Goal: Information Seeking & Learning: Learn about a topic

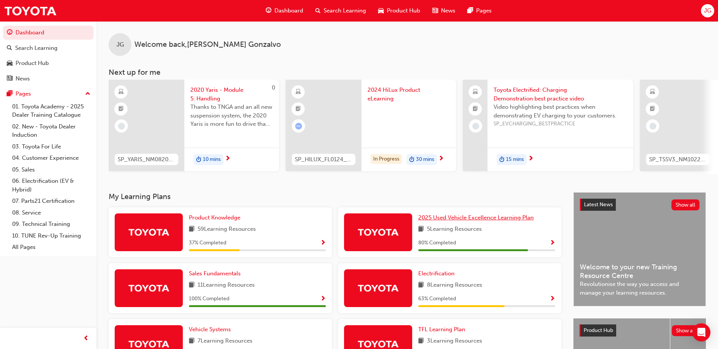
click at [519, 217] on span "2025 Used Vehicle Excellence Learning Plan" at bounding box center [475, 217] width 115 height 7
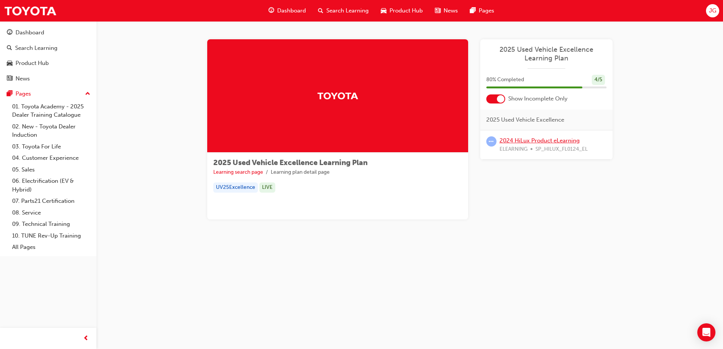
click at [547, 140] on link "2024 HiLux Product eLearning" at bounding box center [540, 140] width 80 height 7
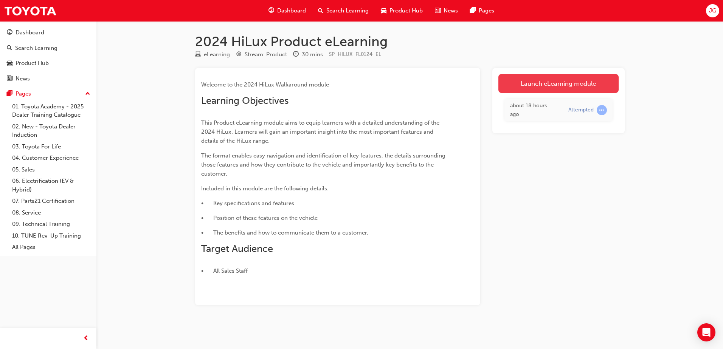
click at [545, 81] on link "Launch eLearning module" at bounding box center [559, 83] width 120 height 19
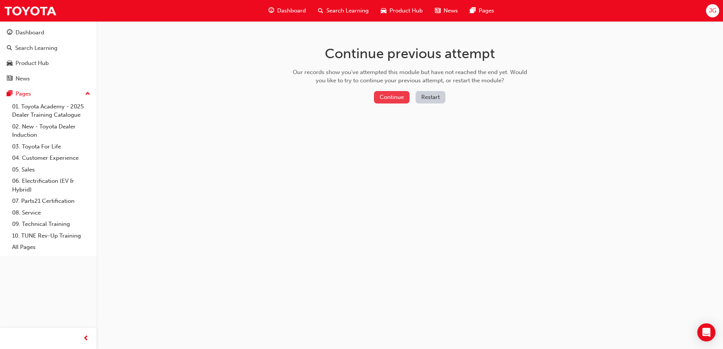
click at [397, 97] on button "Continue" at bounding box center [392, 97] width 36 height 12
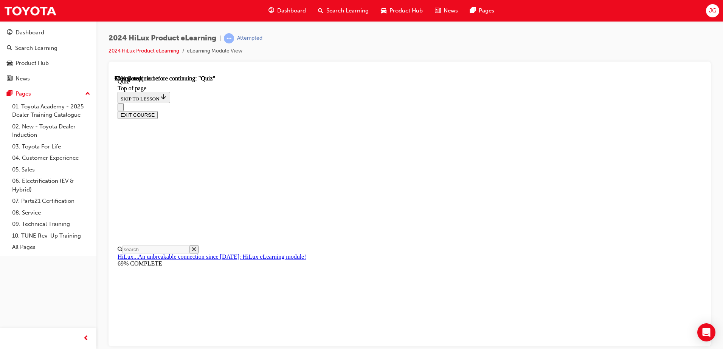
scroll to position [99, 0]
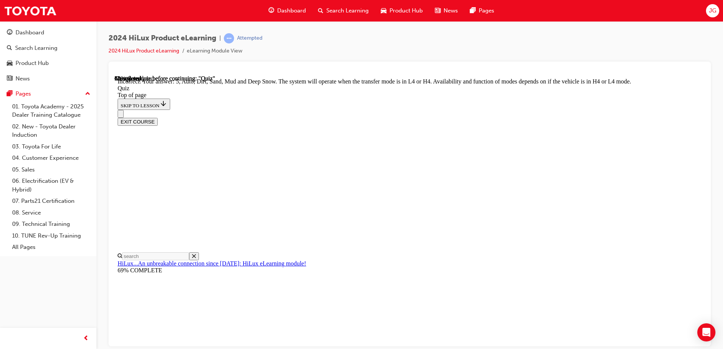
scroll to position [203, 0]
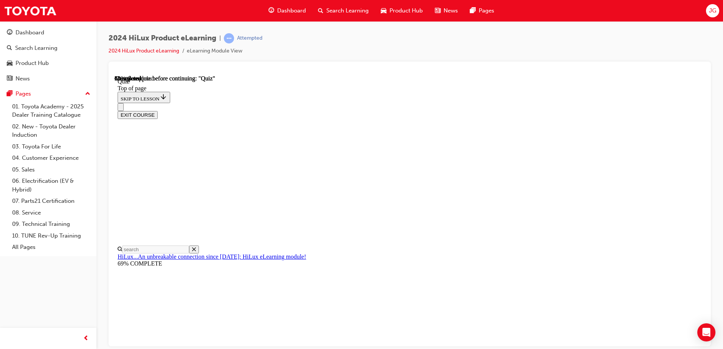
scroll to position [112, 0]
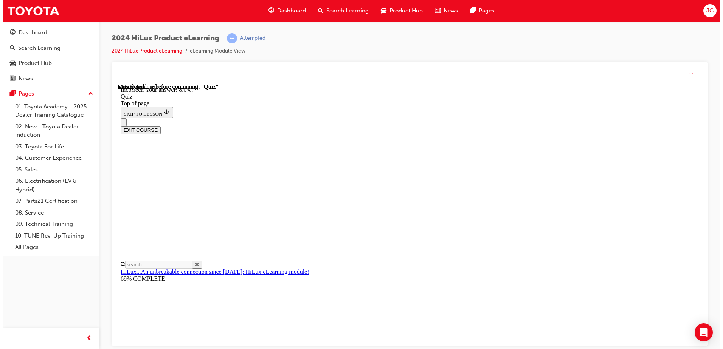
scroll to position [173, 0]
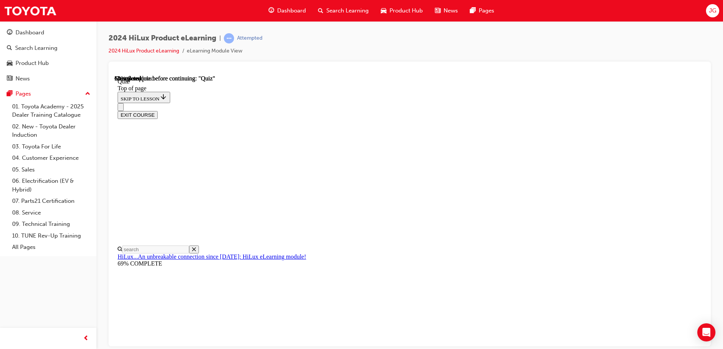
scroll to position [76, 0]
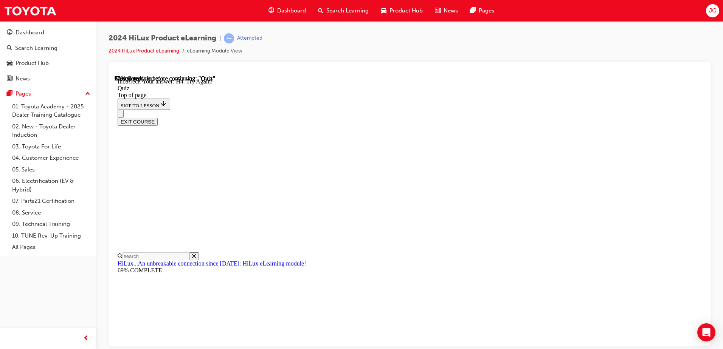
scroll to position [185, 0]
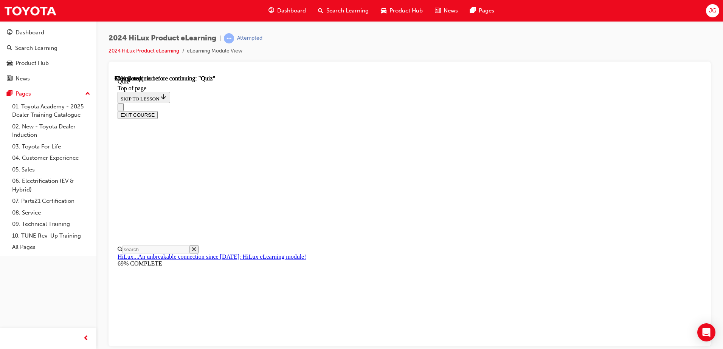
scroll to position [63, 0]
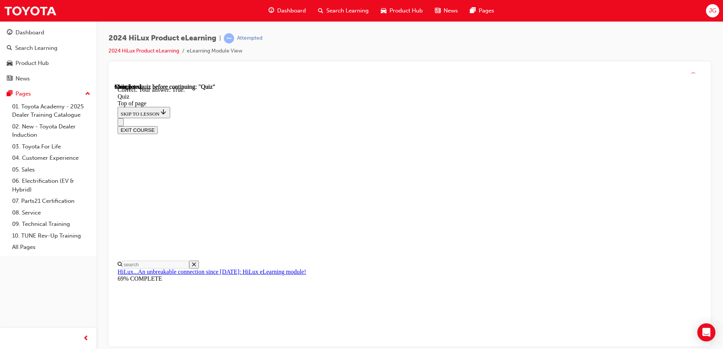
scroll to position [87, 0]
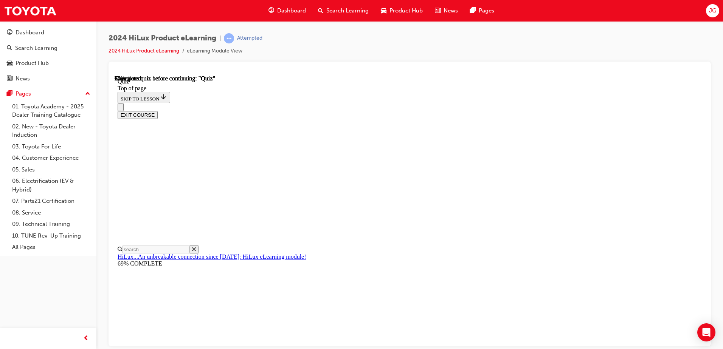
scroll to position [79, 0]
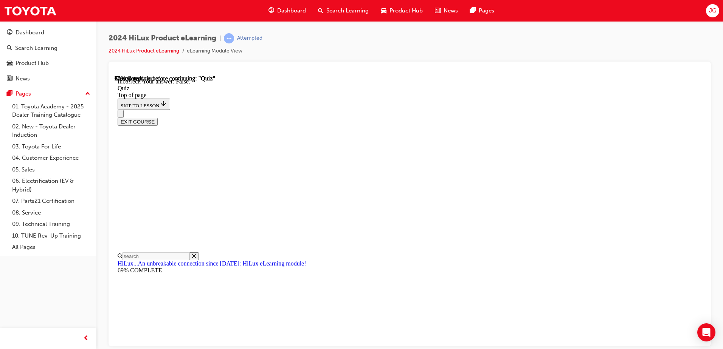
scroll to position [87, 0]
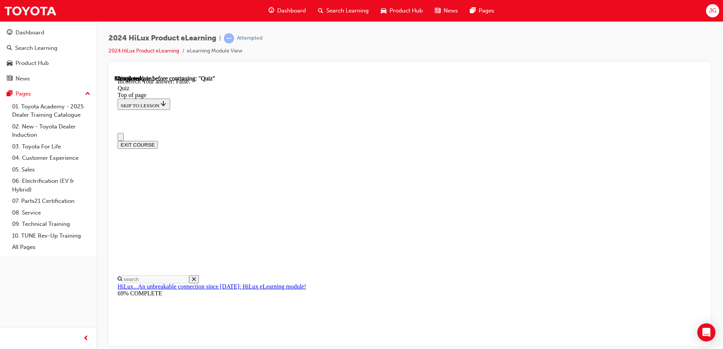
scroll to position [0, 0]
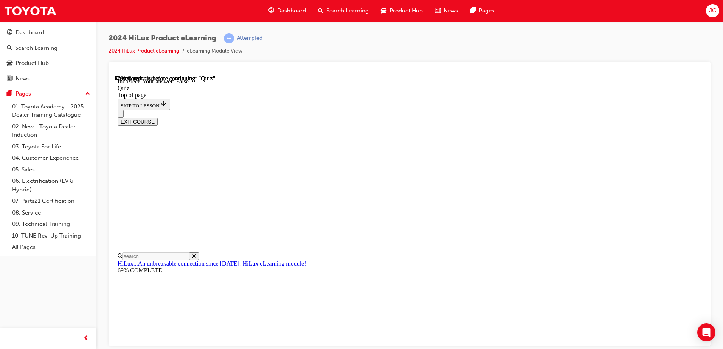
scroll to position [124, 0]
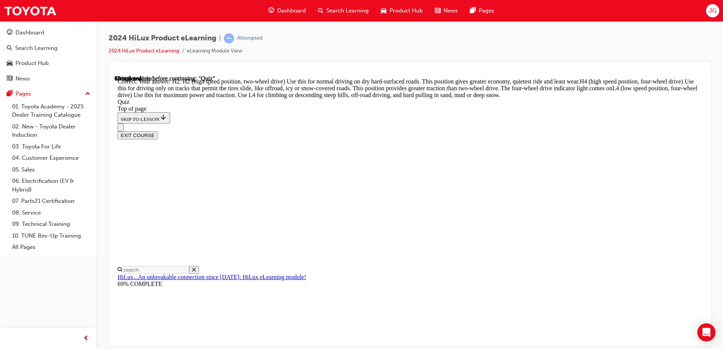
scroll to position [266, 0]
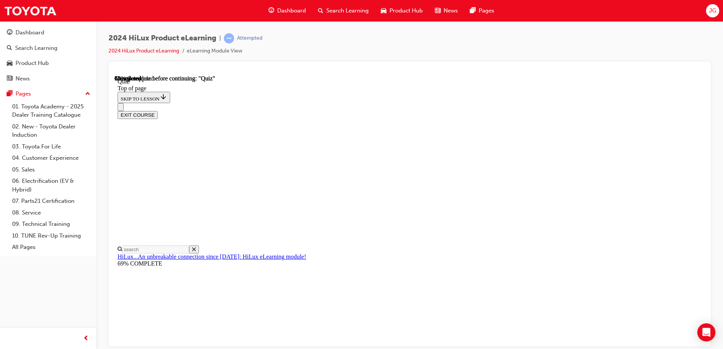
scroll to position [220, 0]
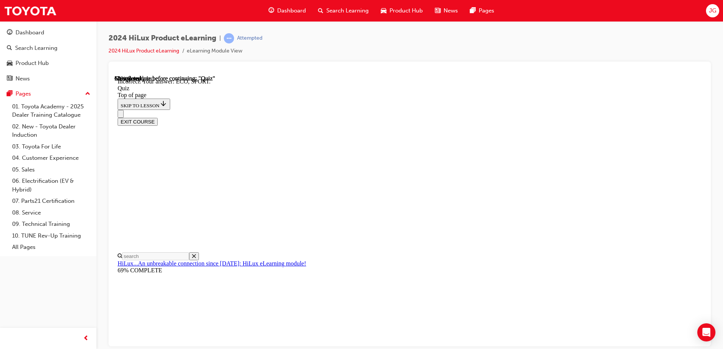
scroll to position [244, 0]
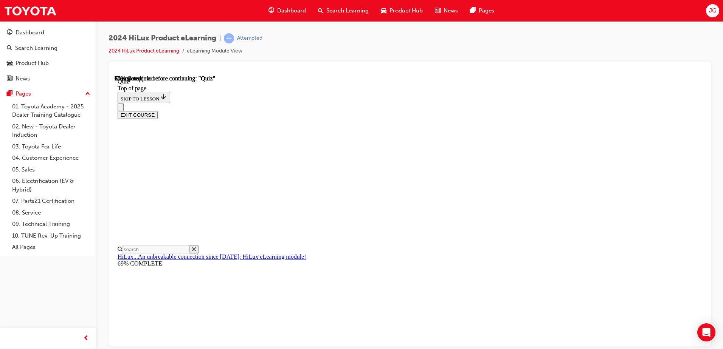
scroll to position [38, 0]
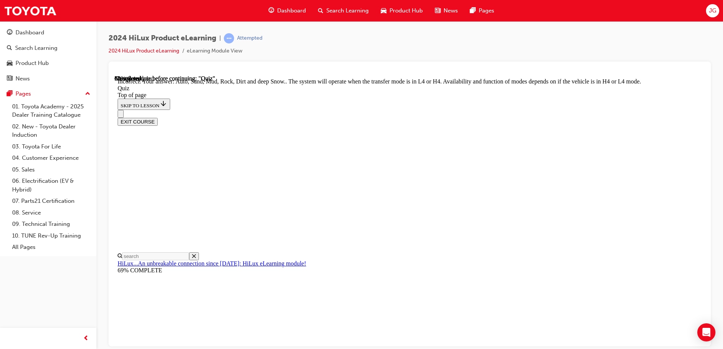
scroll to position [203, 0]
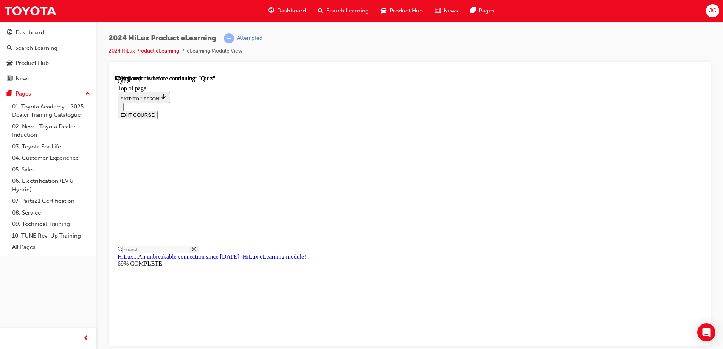
scroll to position [149, 0]
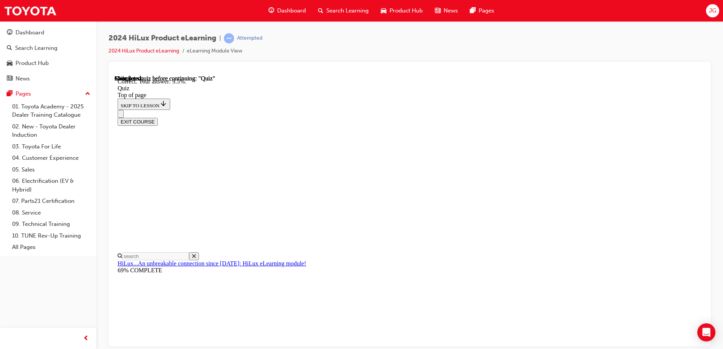
scroll to position [173, 0]
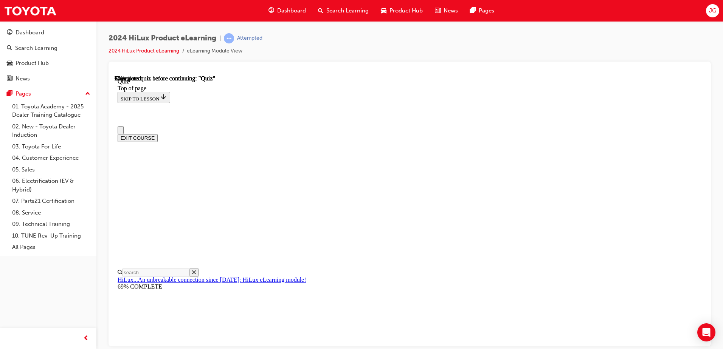
scroll to position [138, 0]
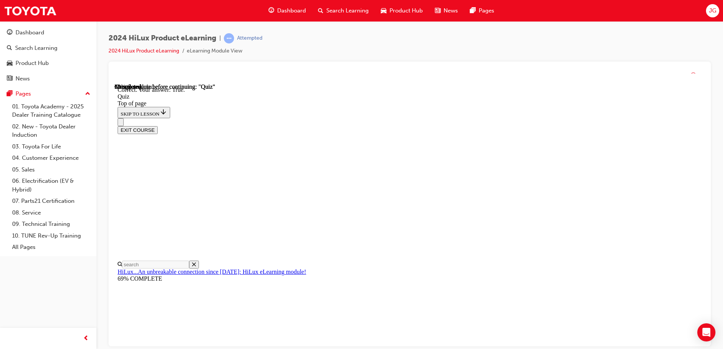
scroll to position [87, 0]
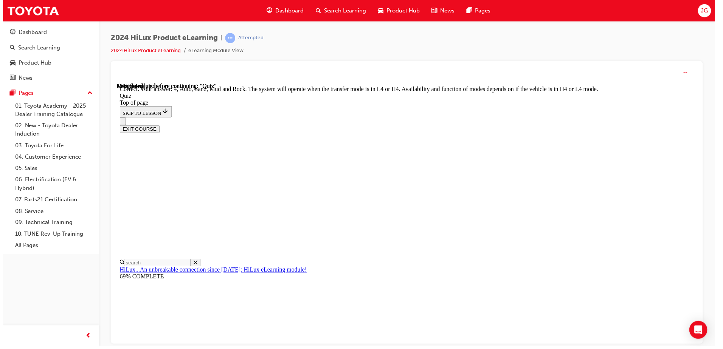
scroll to position [203, 0]
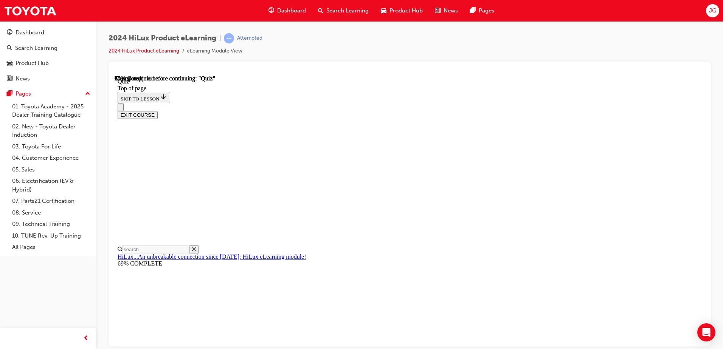
scroll to position [76, 0]
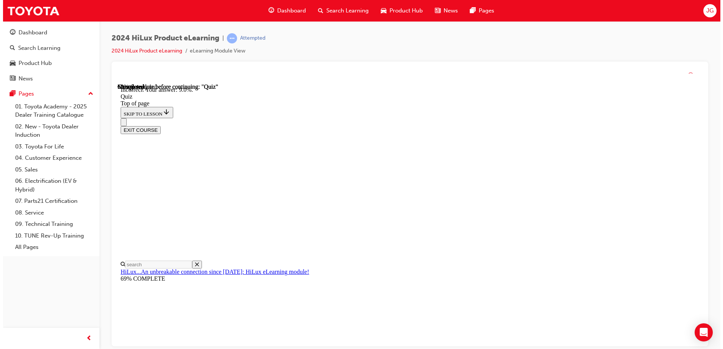
scroll to position [173, 0]
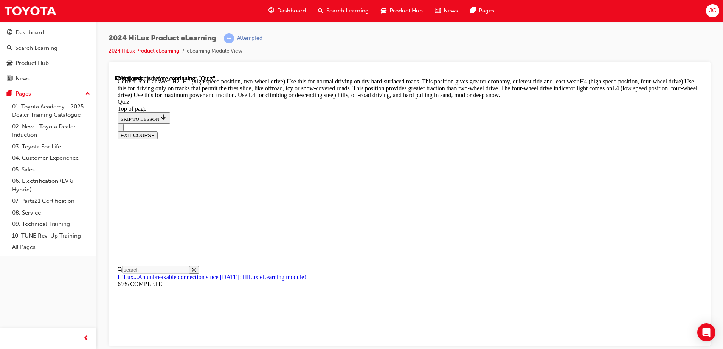
scroll to position [266, 0]
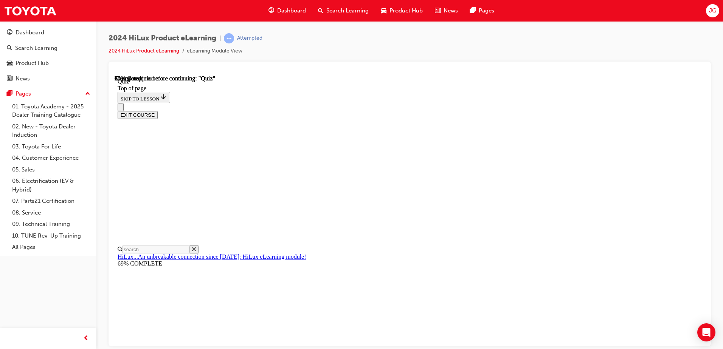
scroll to position [151, 0]
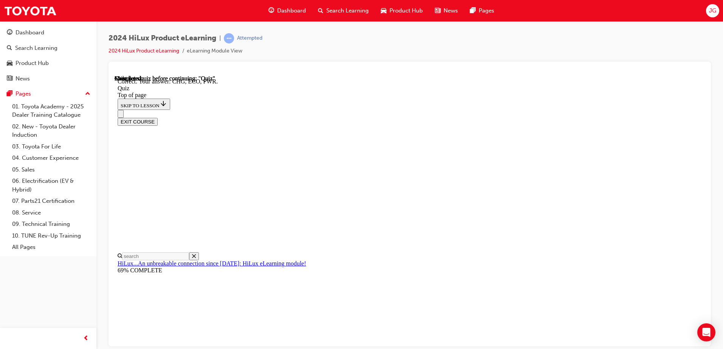
scroll to position [244, 0]
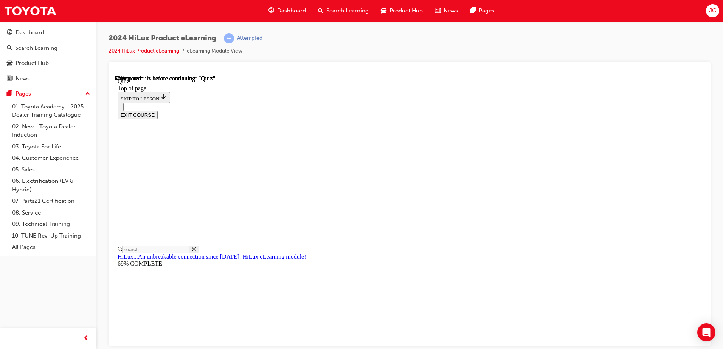
scroll to position [138, 0]
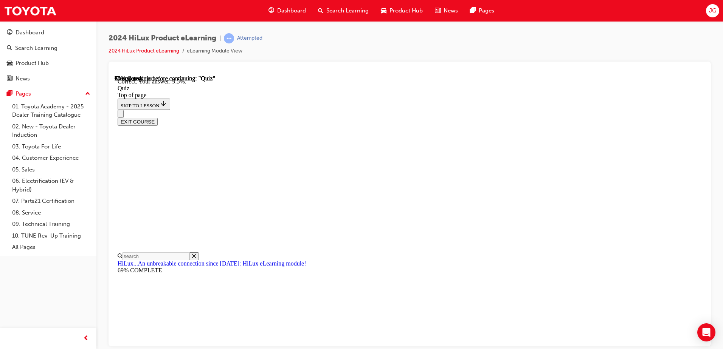
scroll to position [173, 0]
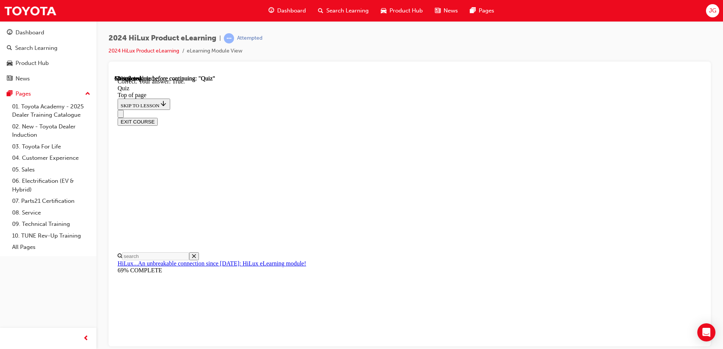
scroll to position [87, 0]
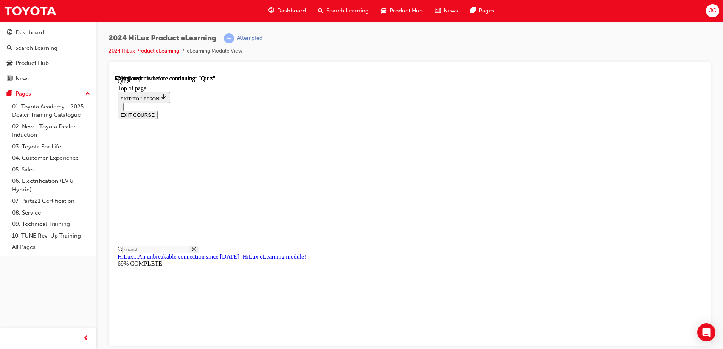
scroll to position [219, 0]
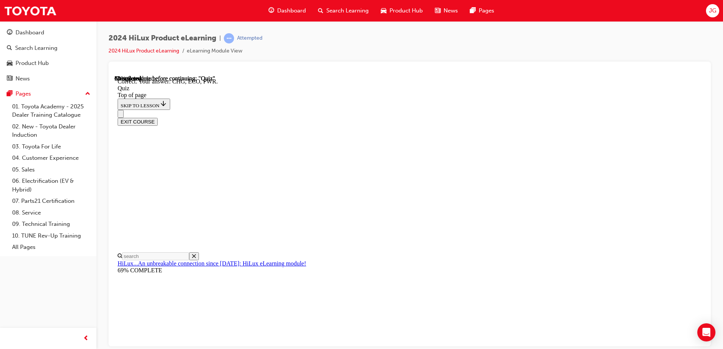
scroll to position [244, 0]
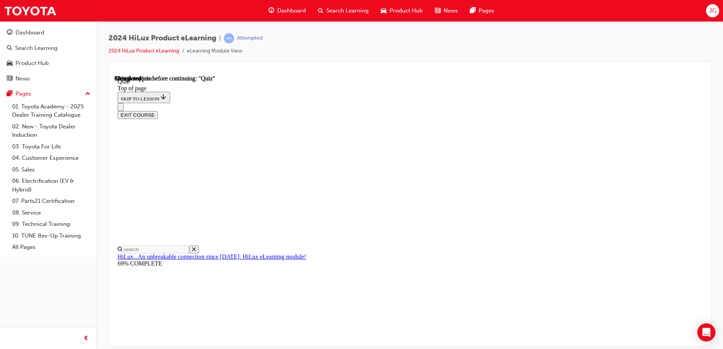
scroll to position [113, 0]
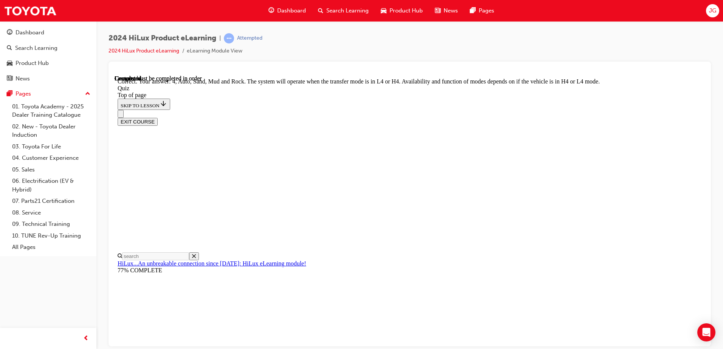
scroll to position [203, 0]
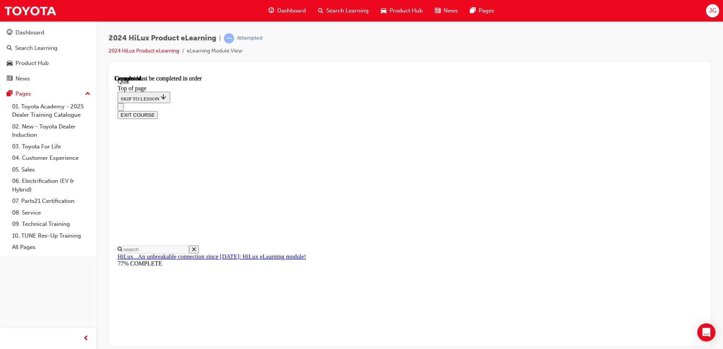
scroll to position [152, 0]
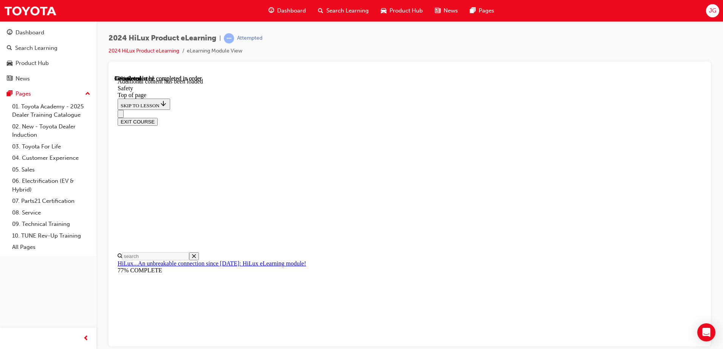
scroll to position [397, 0]
drag, startPoint x: 494, startPoint y: 189, endPoint x: 493, endPoint y: 198, distance: 8.7
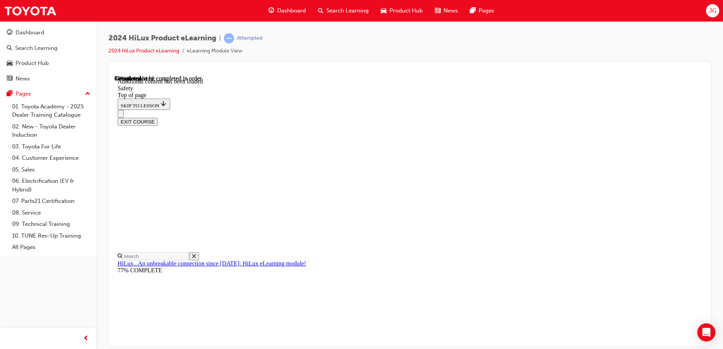
scroll to position [969, 0]
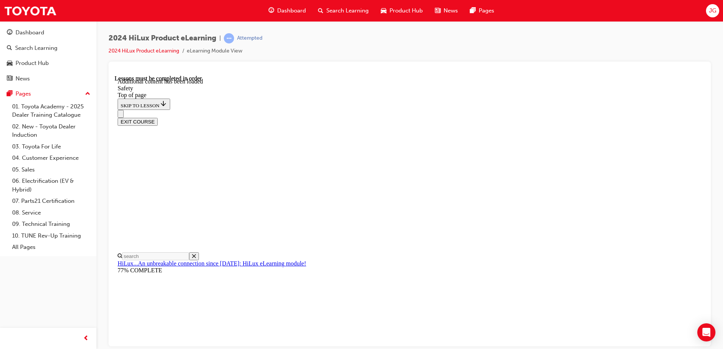
scroll to position [1632, 0]
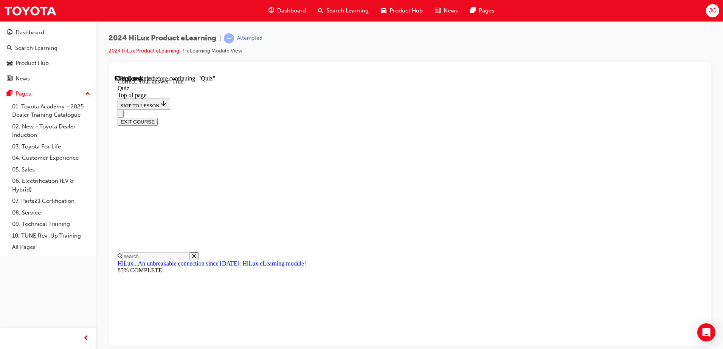
scroll to position [87, 0]
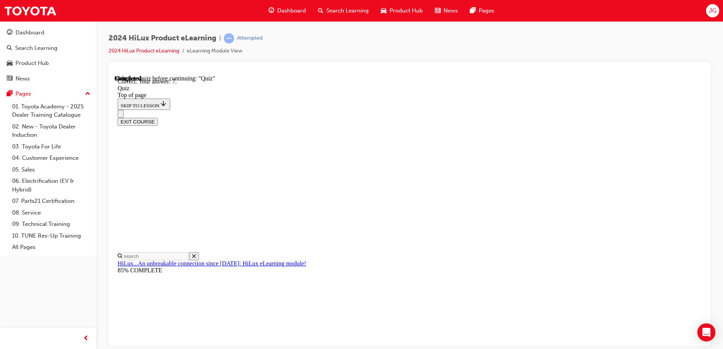
scroll to position [117, 0]
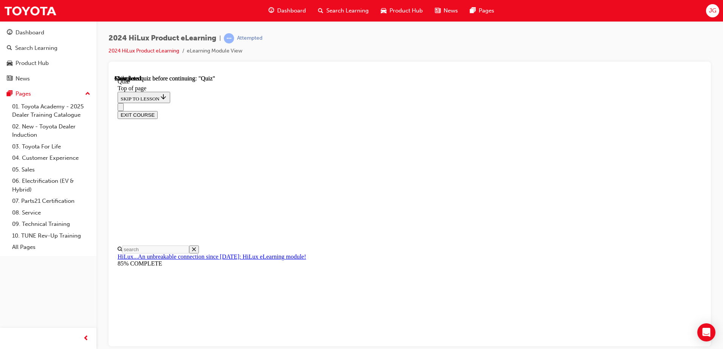
scroll to position [138, 0]
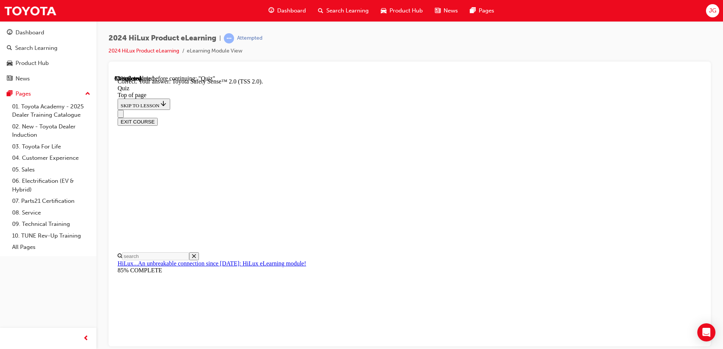
scroll to position [118, 0]
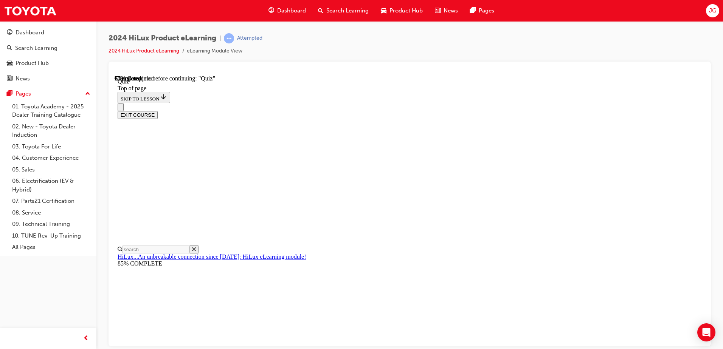
scroll to position [63, 0]
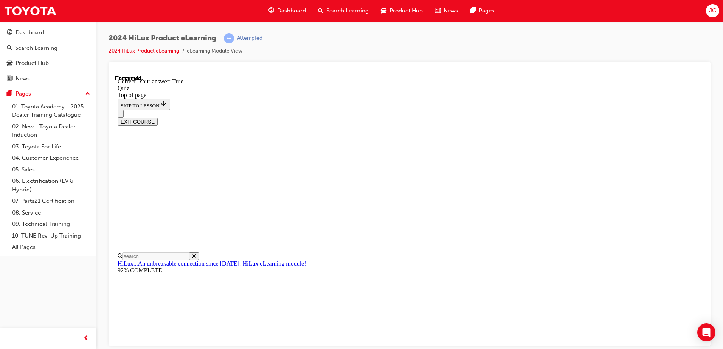
scroll to position [87, 0]
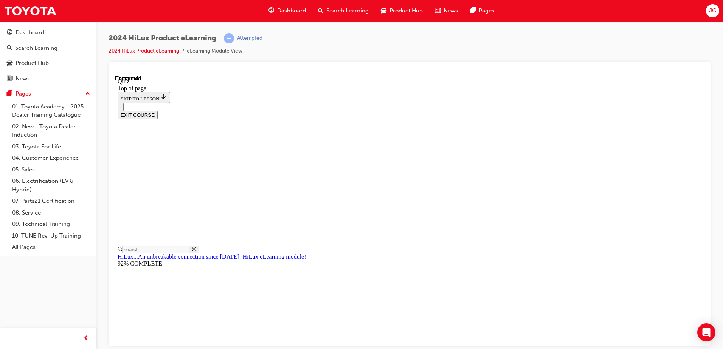
scroll to position [138, 0]
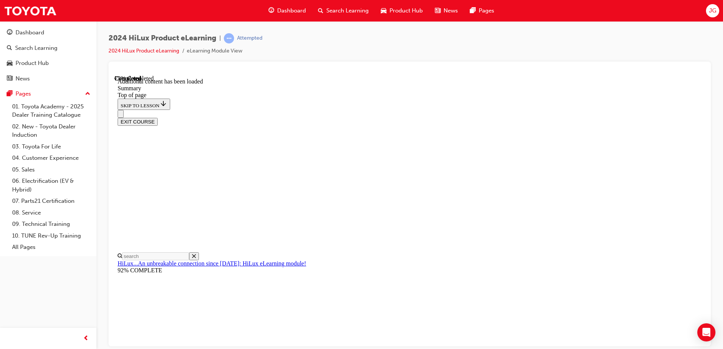
scroll to position [750, 0]
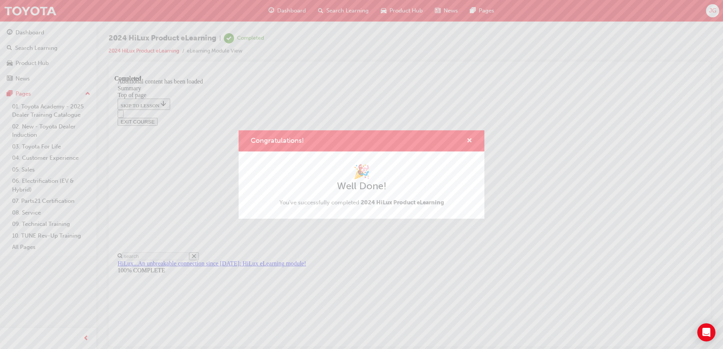
click at [467, 139] on span "cross-icon" at bounding box center [470, 141] width 6 height 7
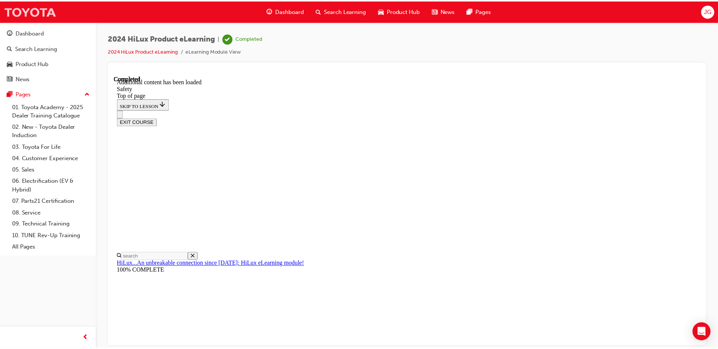
scroll to position [23, 0]
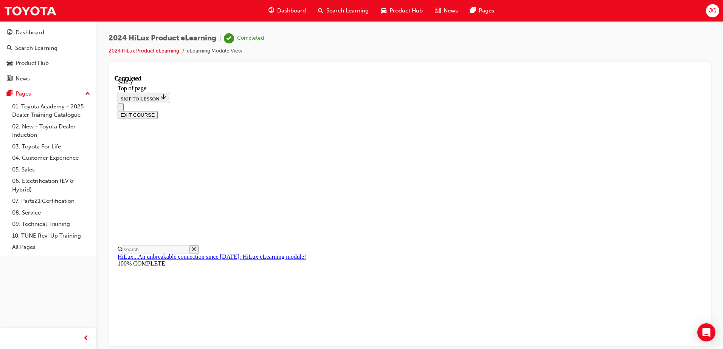
click at [61, 40] on button "Dashboard Search Learning Product Hub News Pages" at bounding box center [48, 55] width 90 height 63
click at [57, 32] on div "Dashboard" at bounding box center [48, 32] width 83 height 9
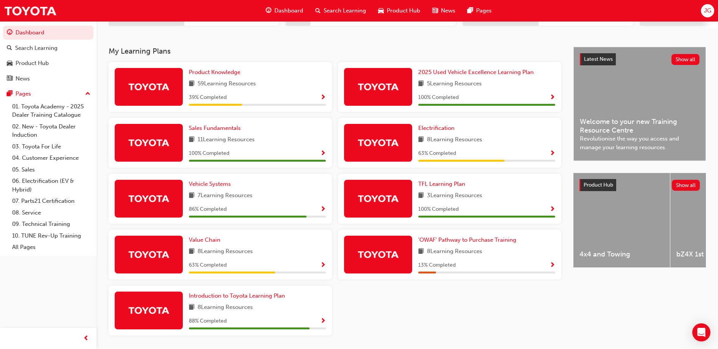
scroll to position [151, 0]
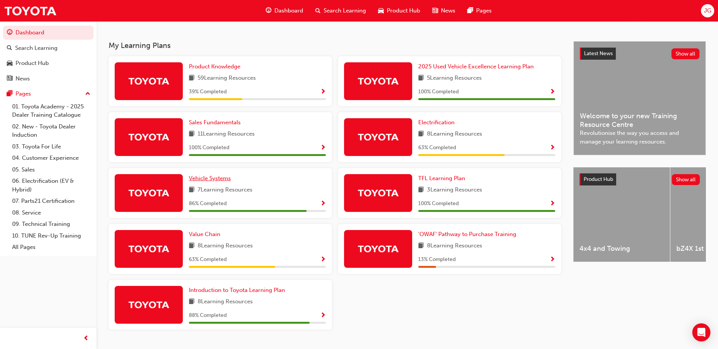
click at [224, 182] on span "Vehicle Systems" at bounding box center [210, 178] width 42 height 7
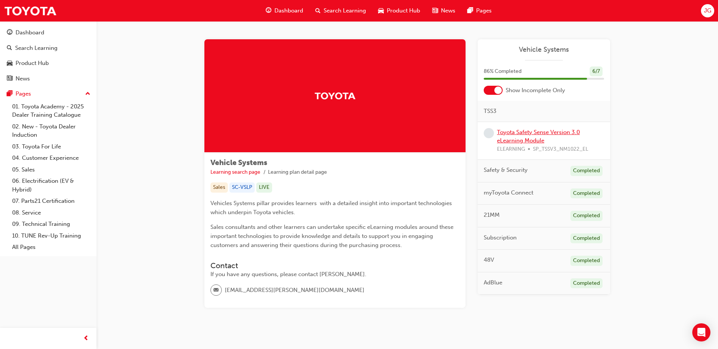
click at [531, 134] on link "Toyota Safety Sense Version 3.0 eLearning Module" at bounding box center [538, 137] width 83 height 16
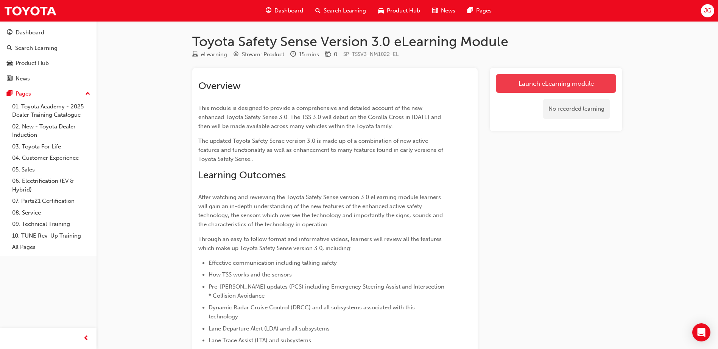
click at [543, 91] on link "Launch eLearning module" at bounding box center [555, 83] width 120 height 19
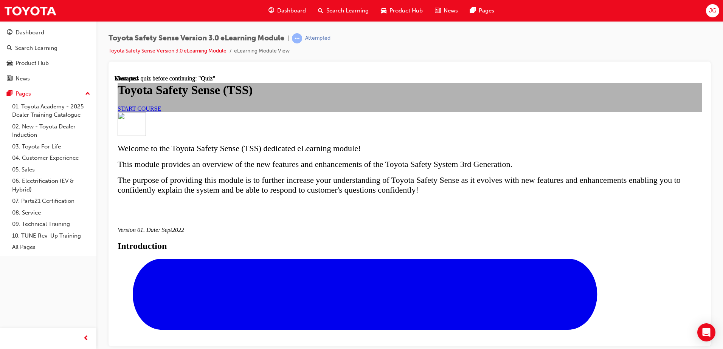
scroll to position [38, 0]
click at [161, 112] on link "START COURSE" at bounding box center [139, 108] width 43 height 6
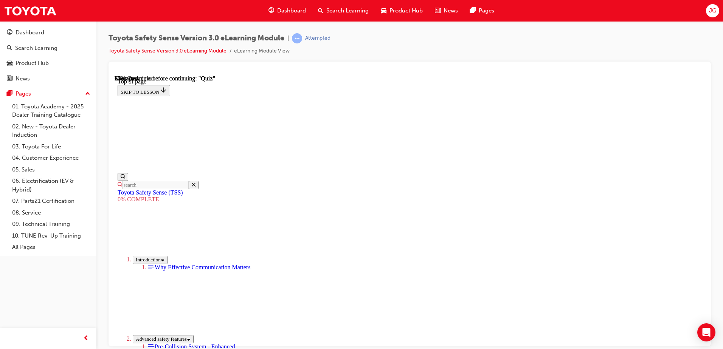
scroll to position [712, 0]
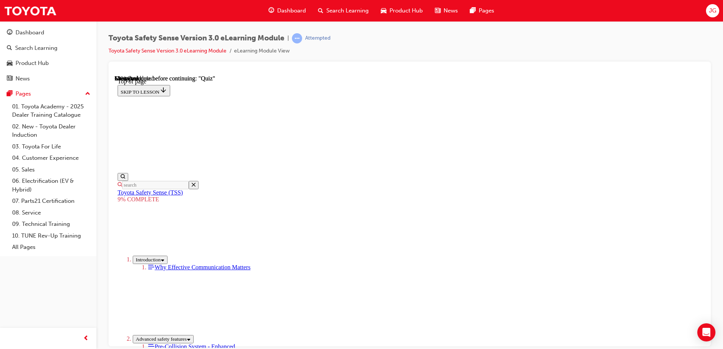
scroll to position [363, 0]
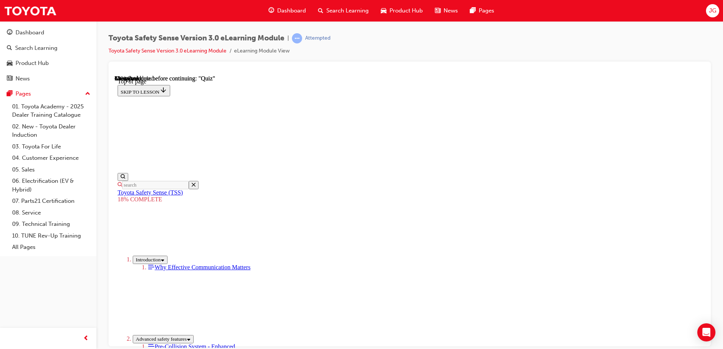
scroll to position [381, 0]
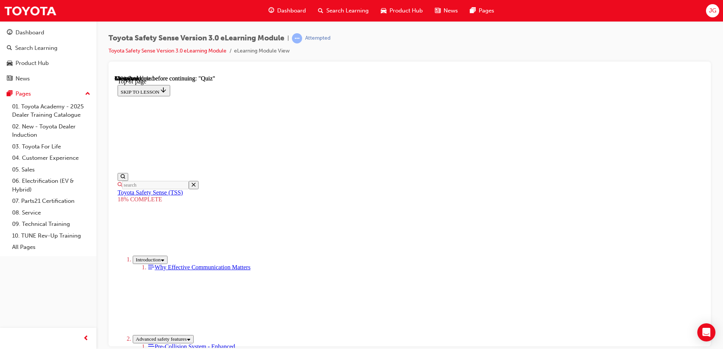
drag, startPoint x: 454, startPoint y: 86, endPoint x: 454, endPoint y: 92, distance: 5.7
drag, startPoint x: 442, startPoint y: 129, endPoint x: 379, endPoint y: 196, distance: 92.1
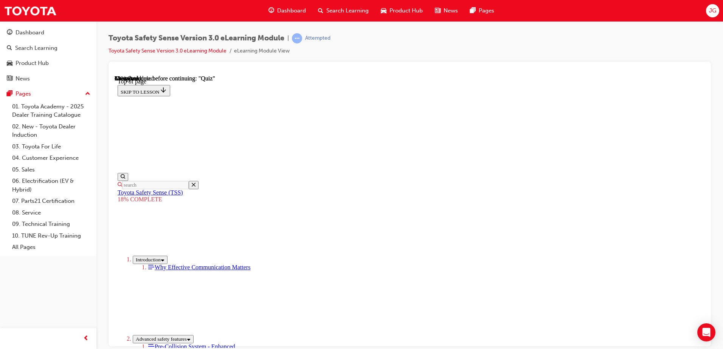
drag, startPoint x: 505, startPoint y: 239, endPoint x: 560, endPoint y: 309, distance: 89.3
drag, startPoint x: 487, startPoint y: 227, endPoint x: 365, endPoint y: 304, distance: 144.7
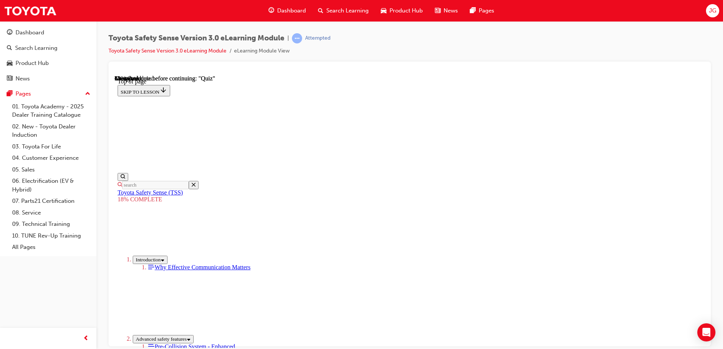
drag, startPoint x: 462, startPoint y: 222, endPoint x: 570, endPoint y: 346, distance: 163.8
drag, startPoint x: 449, startPoint y: 234, endPoint x: 365, endPoint y: 337, distance: 132.3
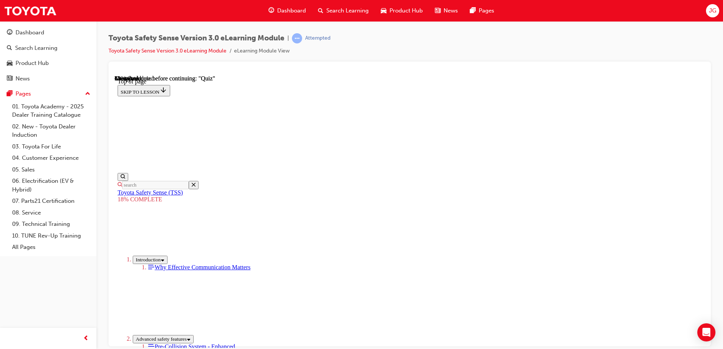
drag, startPoint x: 389, startPoint y: 315, endPoint x: 372, endPoint y: 347, distance: 36.4
drag, startPoint x: 441, startPoint y: 243, endPoint x: 556, endPoint y: 328, distance: 142.8
drag, startPoint x: 487, startPoint y: 201, endPoint x: 385, endPoint y: 309, distance: 148.2
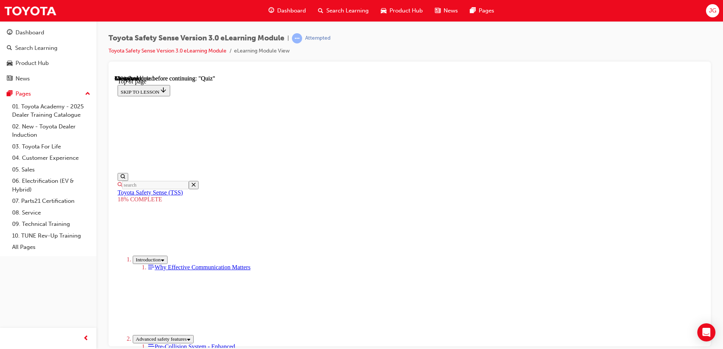
drag, startPoint x: 468, startPoint y: 226, endPoint x: 399, endPoint y: 326, distance: 121.0
drag, startPoint x: 506, startPoint y: 220, endPoint x: 408, endPoint y: 334, distance: 149.9
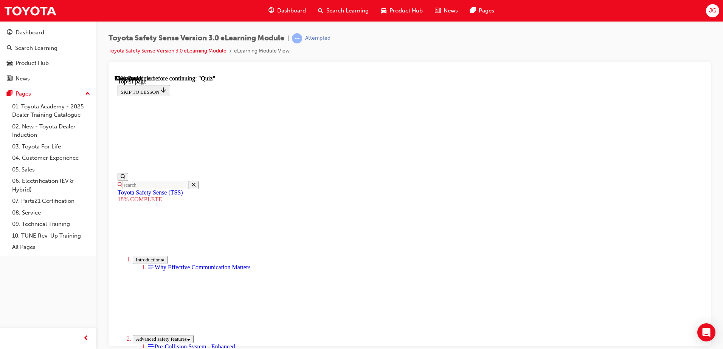
drag, startPoint x: 495, startPoint y: 211, endPoint x: 567, endPoint y: 322, distance: 132.8
drag, startPoint x: 567, startPoint y: 322, endPoint x: 547, endPoint y: 278, distance: 48.7
drag, startPoint x: 494, startPoint y: 199, endPoint x: 387, endPoint y: 328, distance: 168.4
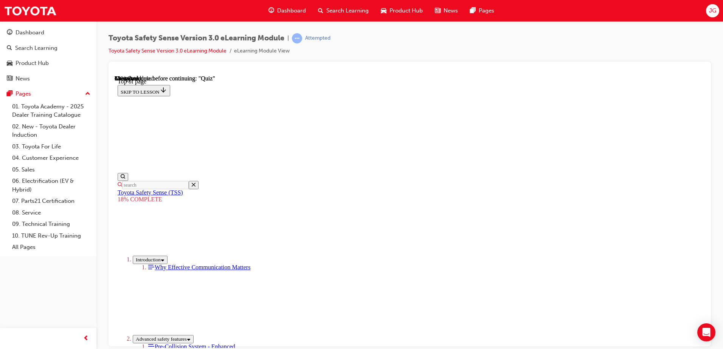
drag, startPoint x: 462, startPoint y: 217, endPoint x: 386, endPoint y: 326, distance: 132.6
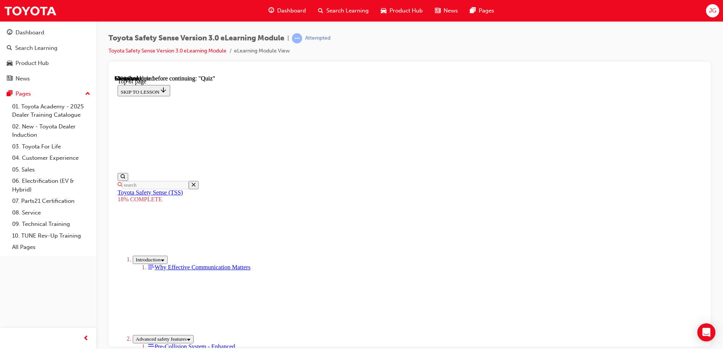
drag, startPoint x: 412, startPoint y: 265, endPoint x: 376, endPoint y: 306, distance: 54.4
drag, startPoint x: 462, startPoint y: 222, endPoint x: 387, endPoint y: 314, distance: 119.4
drag, startPoint x: 475, startPoint y: 227, endPoint x: 389, endPoint y: 319, distance: 126.3
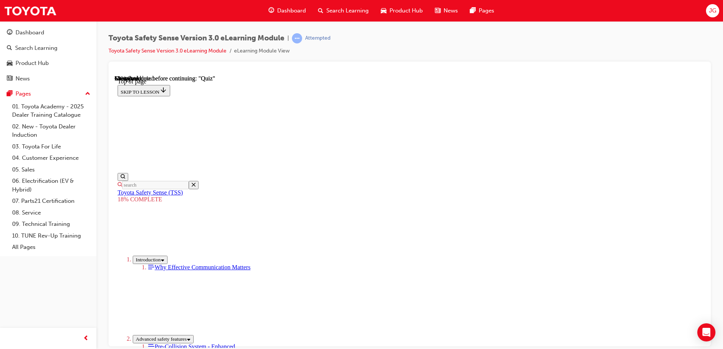
drag, startPoint x: 494, startPoint y: 217, endPoint x: 384, endPoint y: 313, distance: 146.4
drag, startPoint x: 483, startPoint y: 213, endPoint x: 402, endPoint y: 313, distance: 128.8
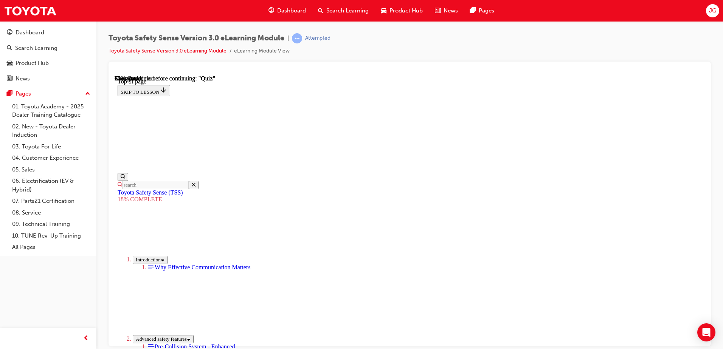
drag, startPoint x: 499, startPoint y: 205, endPoint x: 415, endPoint y: 302, distance: 128.5
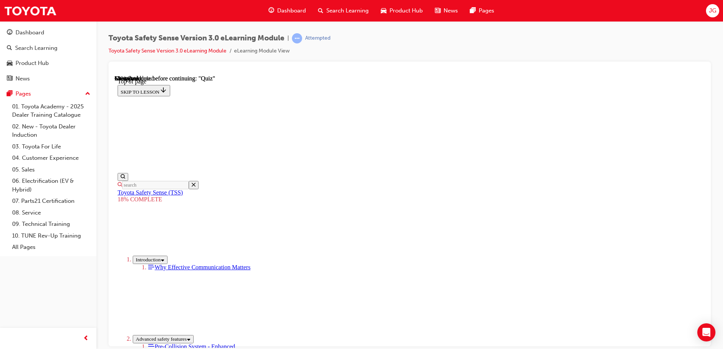
scroll to position [340, 0]
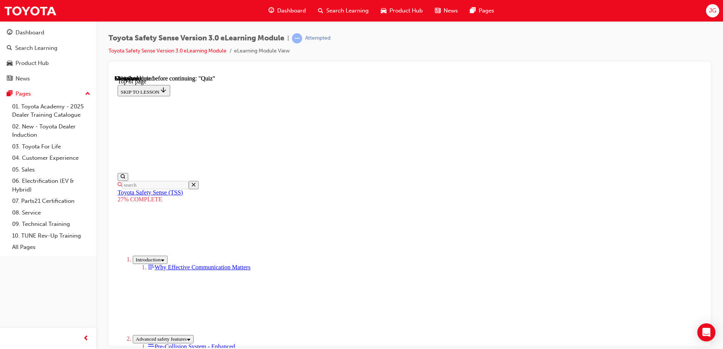
scroll to position [1356, 0]
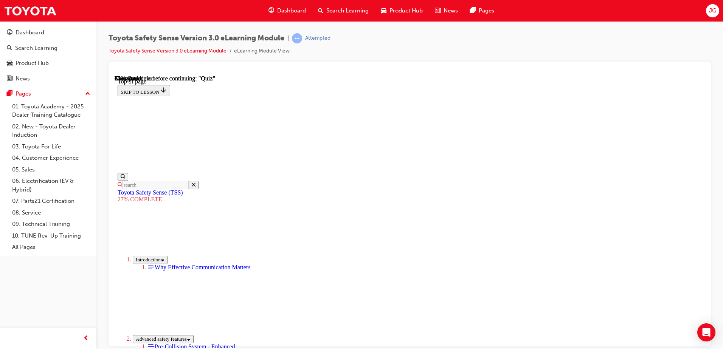
scroll to position [1966, 0]
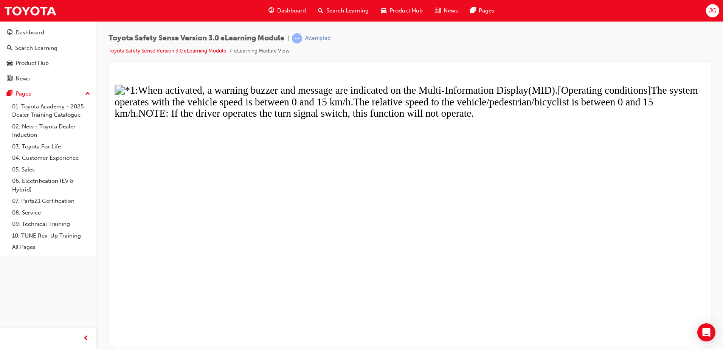
click at [464, 235] on button "Unzoom image" at bounding box center [410, 211] width 590 height 273
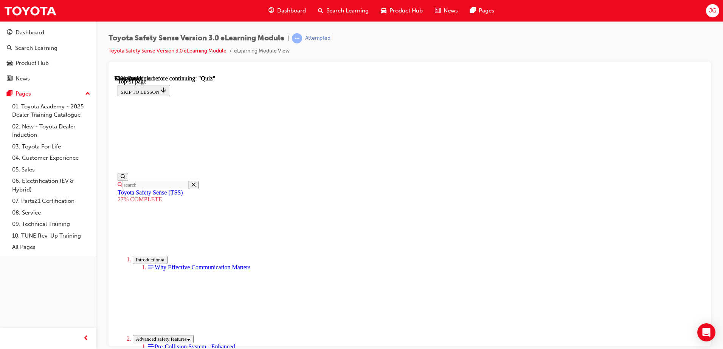
scroll to position [2078, 0]
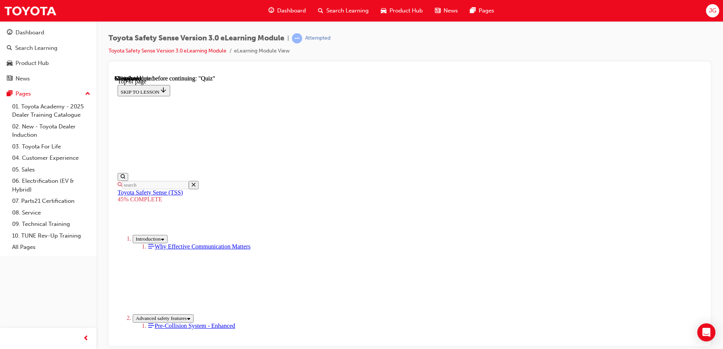
scroll to position [854, 0]
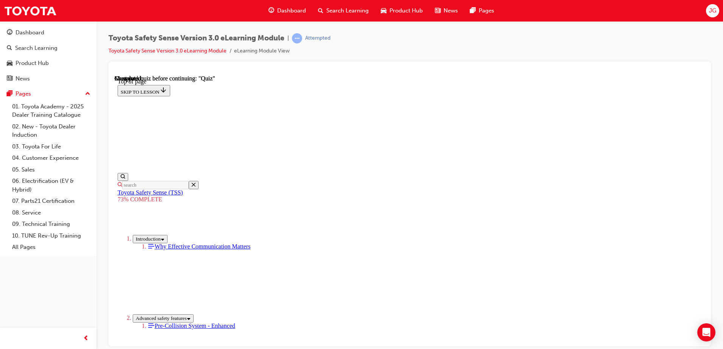
scroll to position [28, 0]
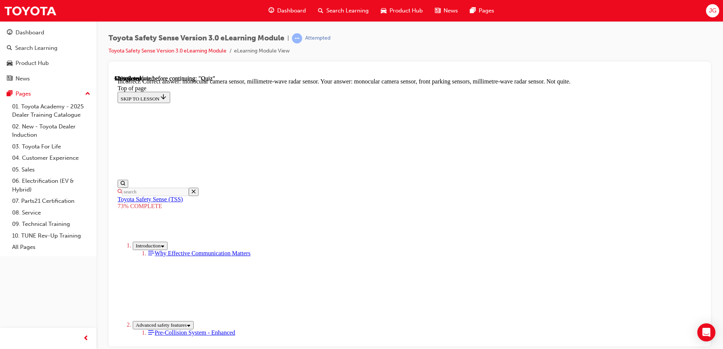
scroll to position [182, 0]
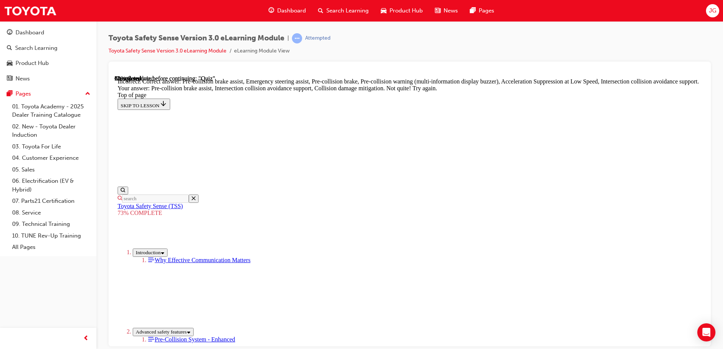
scroll to position [181, 0]
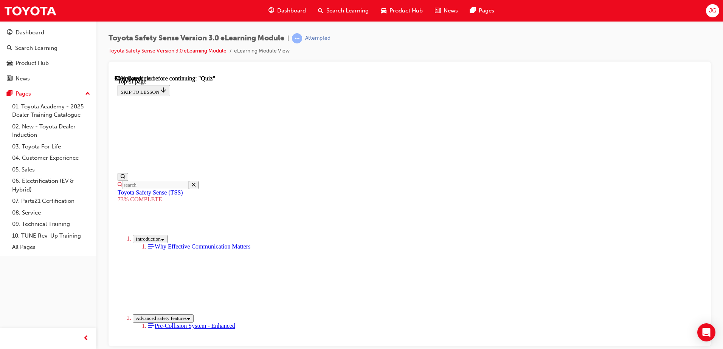
scroll to position [103, 0]
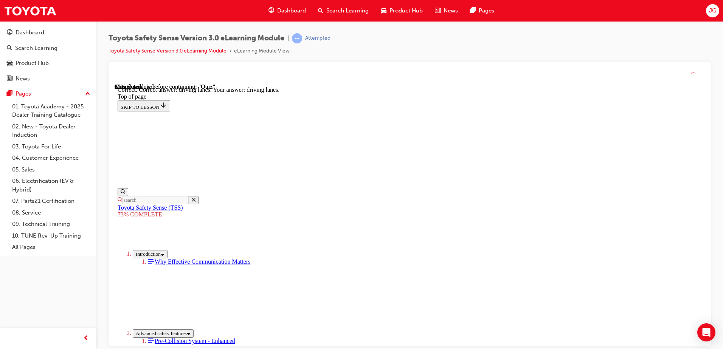
scroll to position [177, 0]
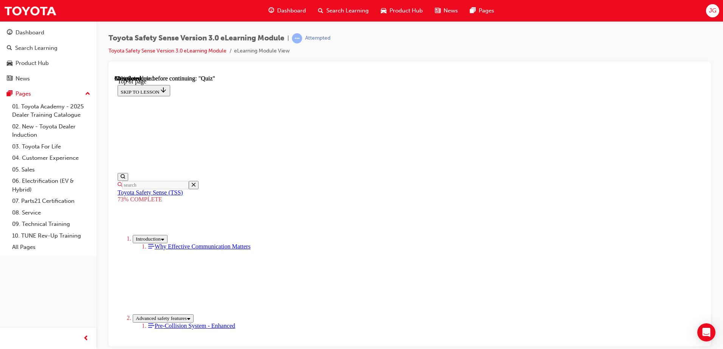
scroll to position [28, 0]
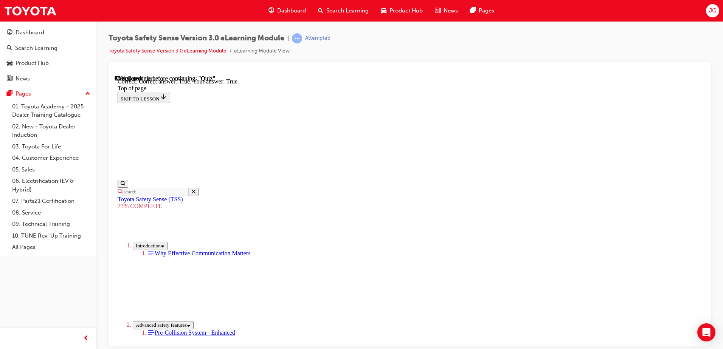
scroll to position [104, 0]
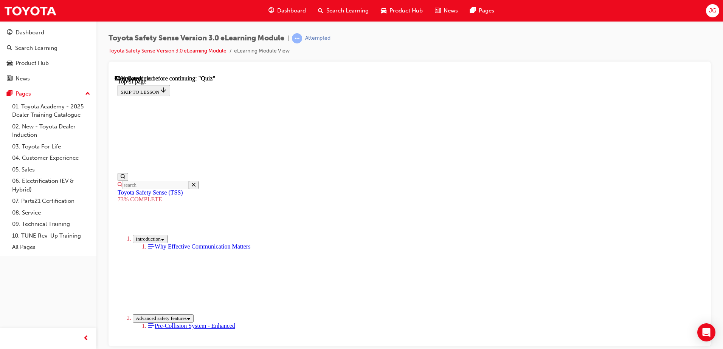
scroll to position [65, 0]
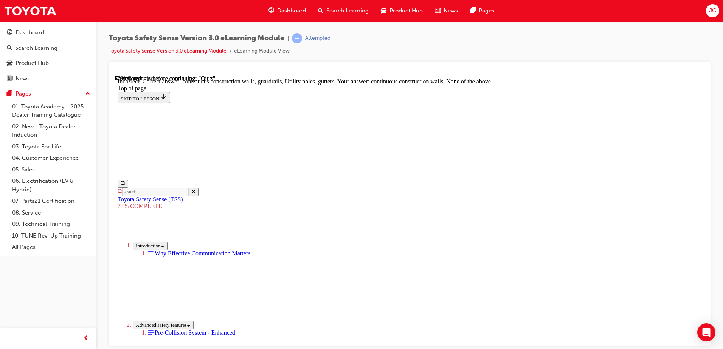
scroll to position [207, 0]
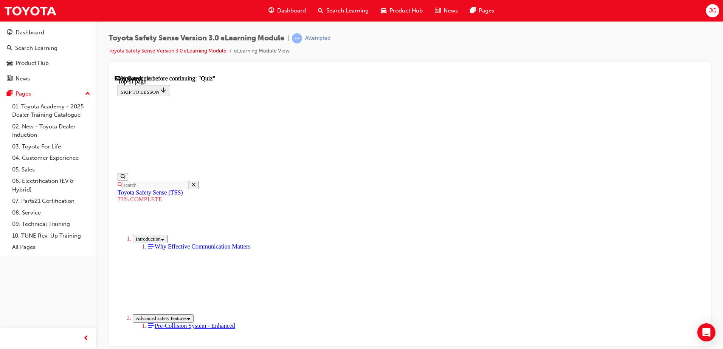
scroll to position [179, 0]
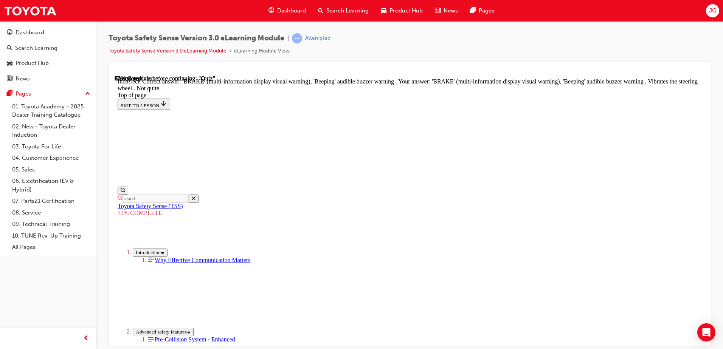
scroll to position [248, 0]
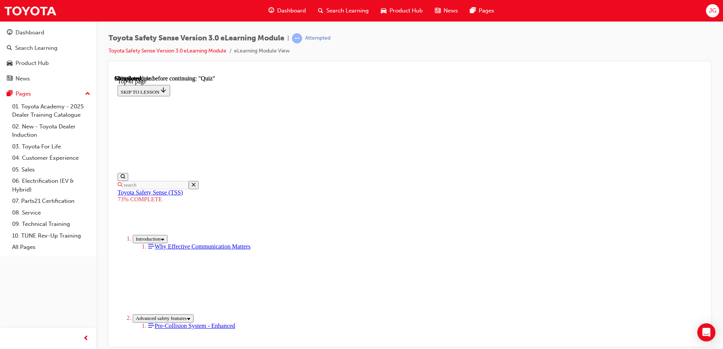
scroll to position [103, 0]
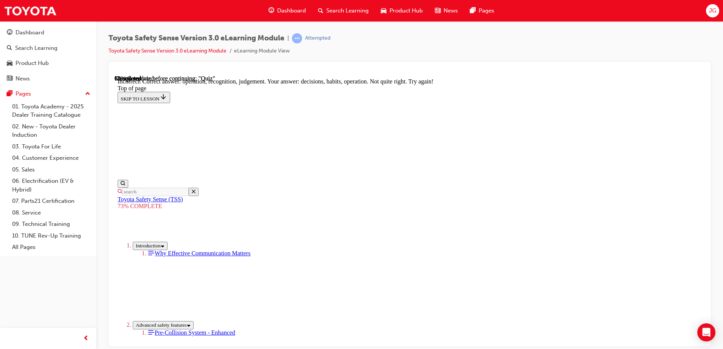
scroll to position [314, 0]
